Goal: Navigation & Orientation: Go to known website

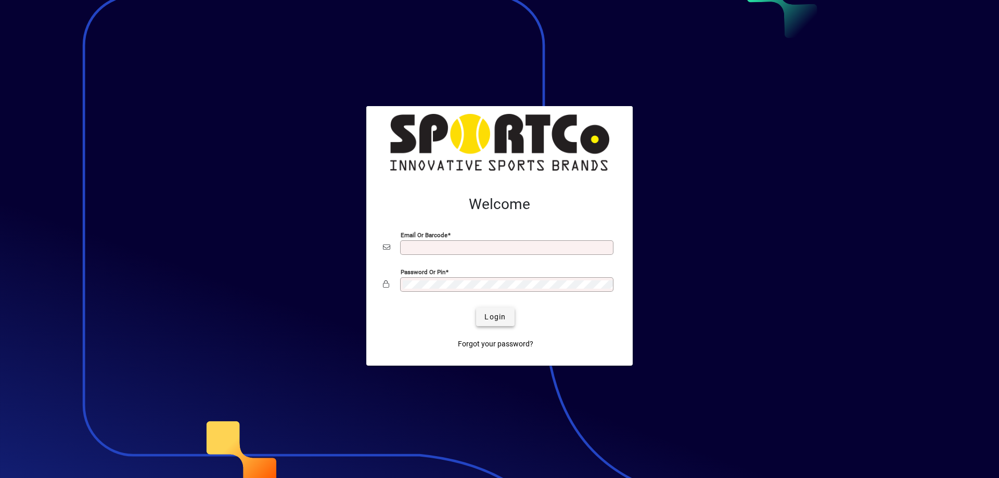
type input "**********"
click at [491, 316] on span "Login" at bounding box center [494, 317] width 21 height 11
